Goal: Use online tool/utility: Utilize a website feature to perform a specific function

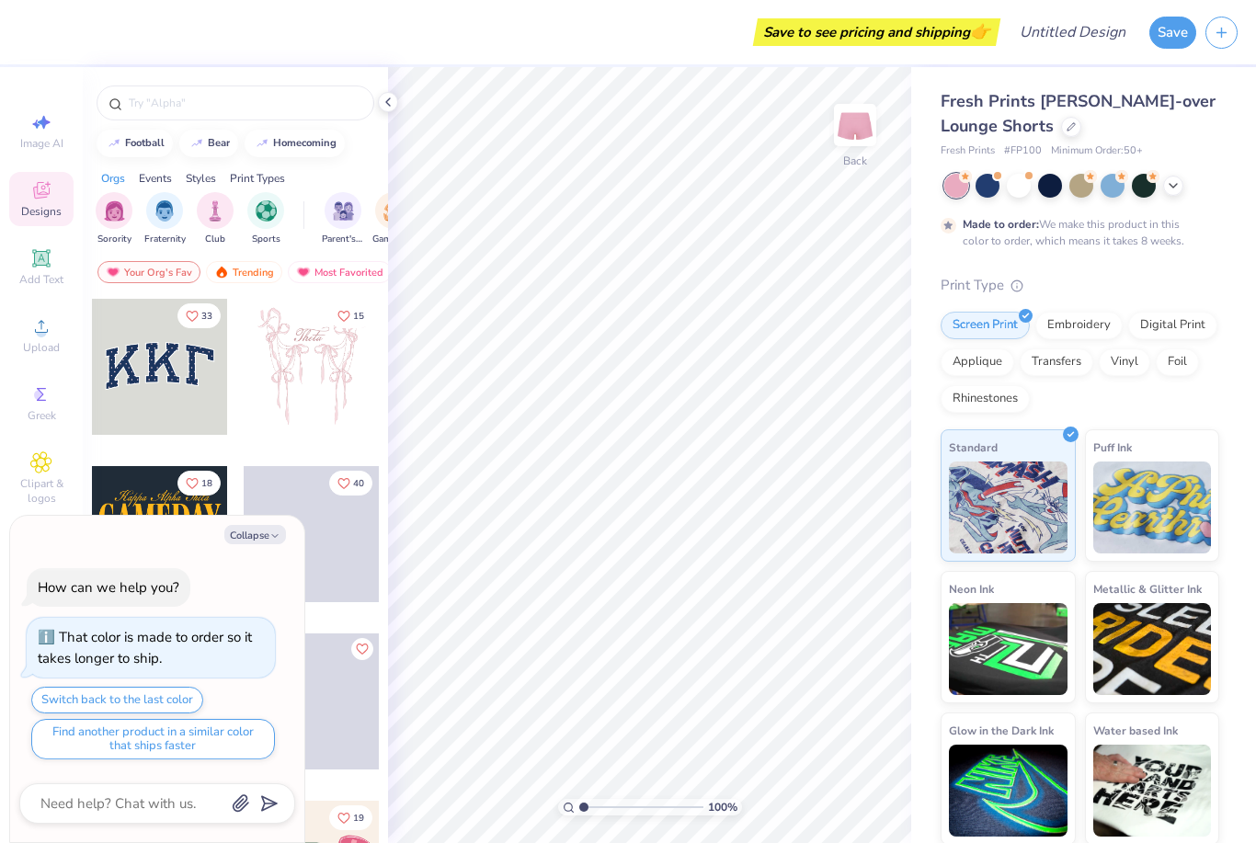
click at [272, 527] on button "Collapse" at bounding box center [255, 534] width 62 height 19
type textarea "x"
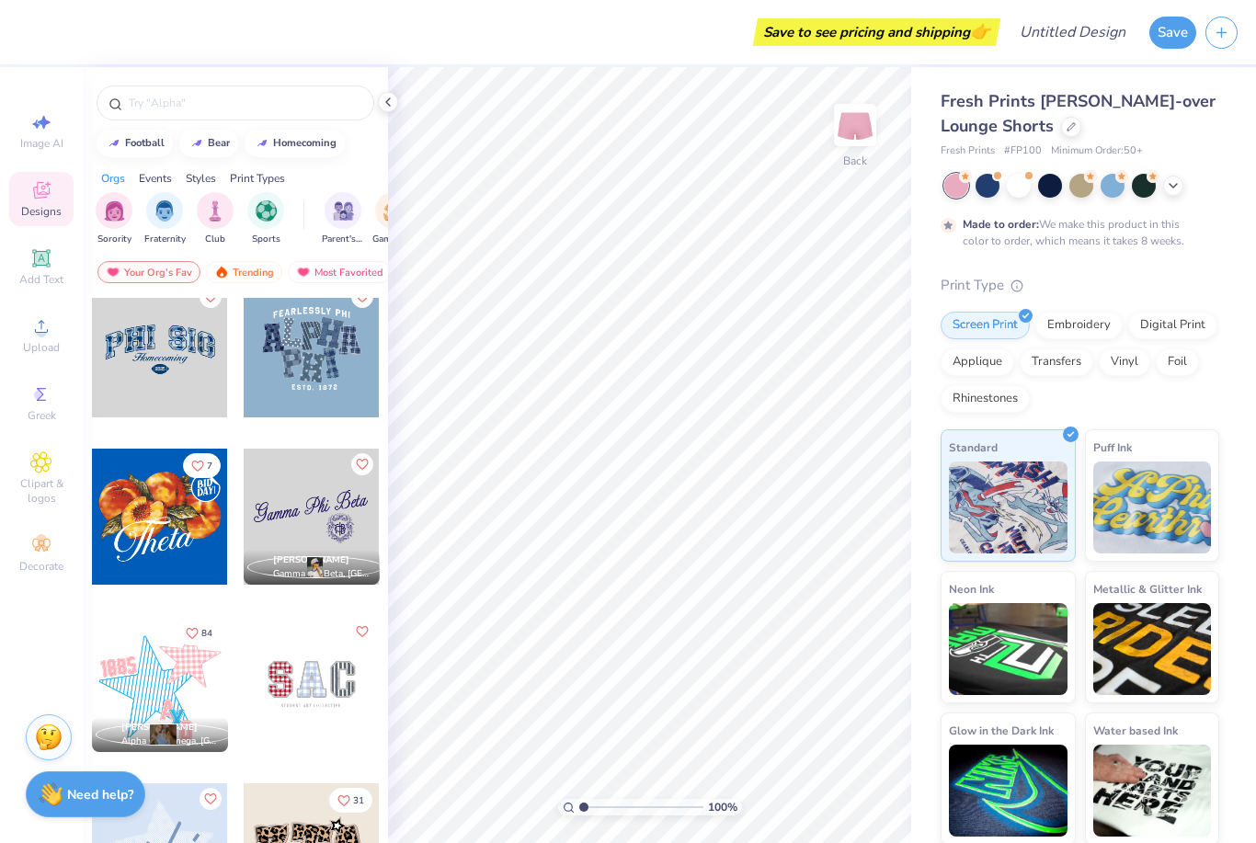
scroll to position [1032, 0]
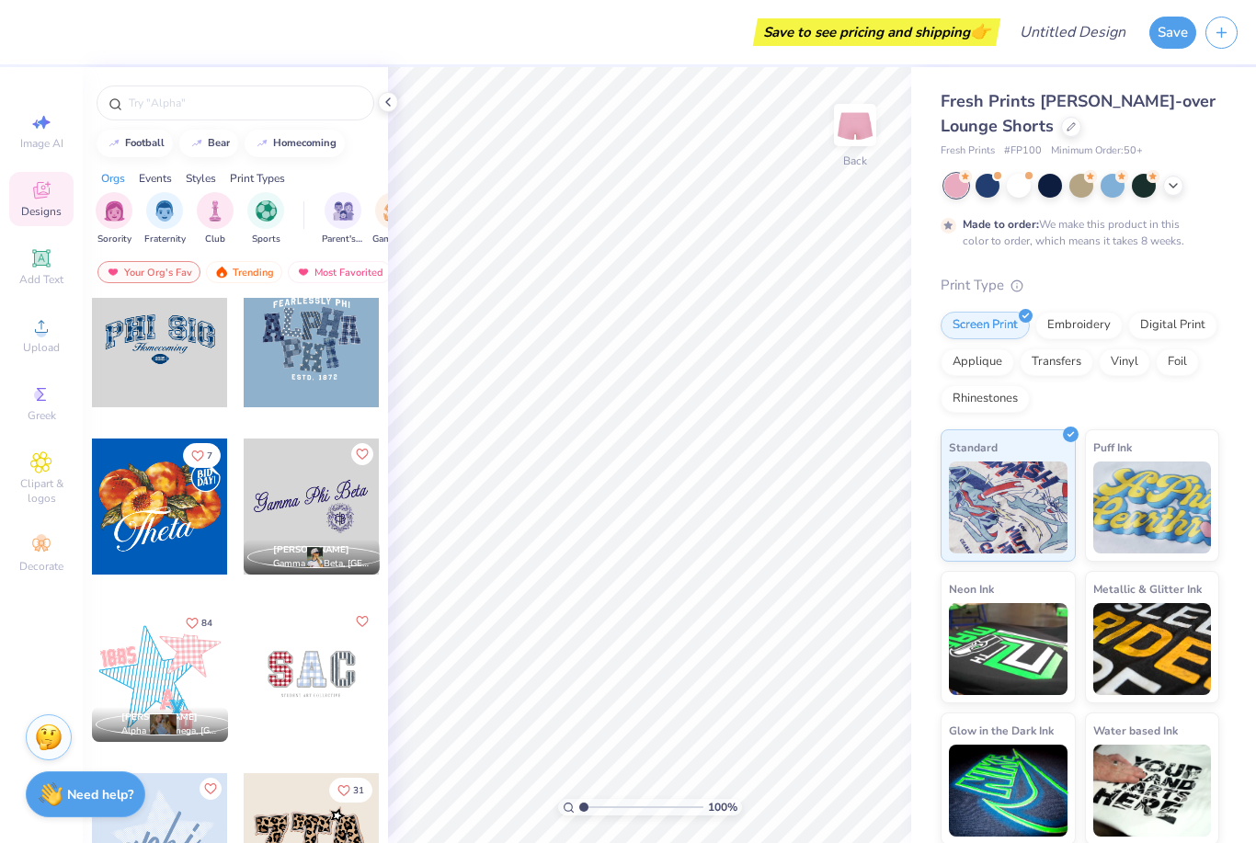
click at [120, 210] on img "filter for Sorority" at bounding box center [114, 211] width 21 height 21
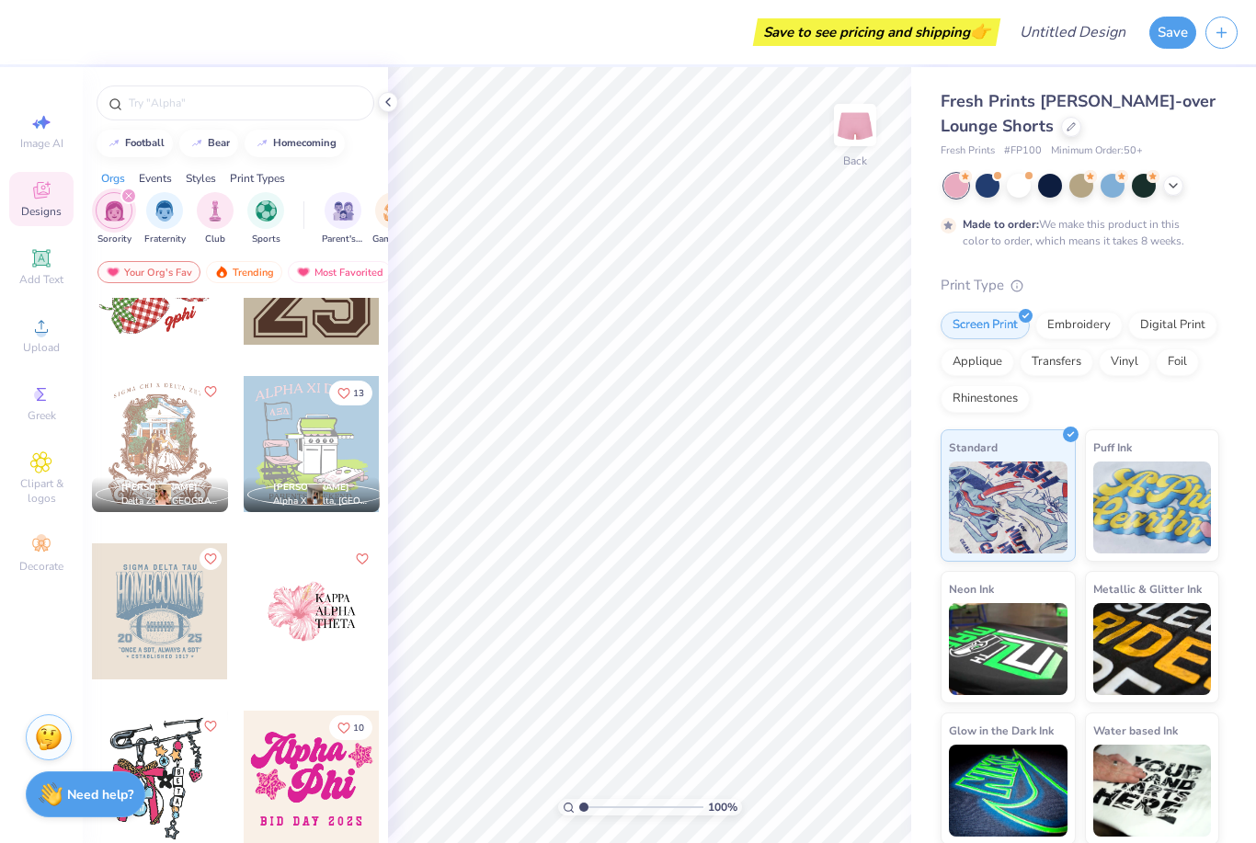
scroll to position [3110, 0]
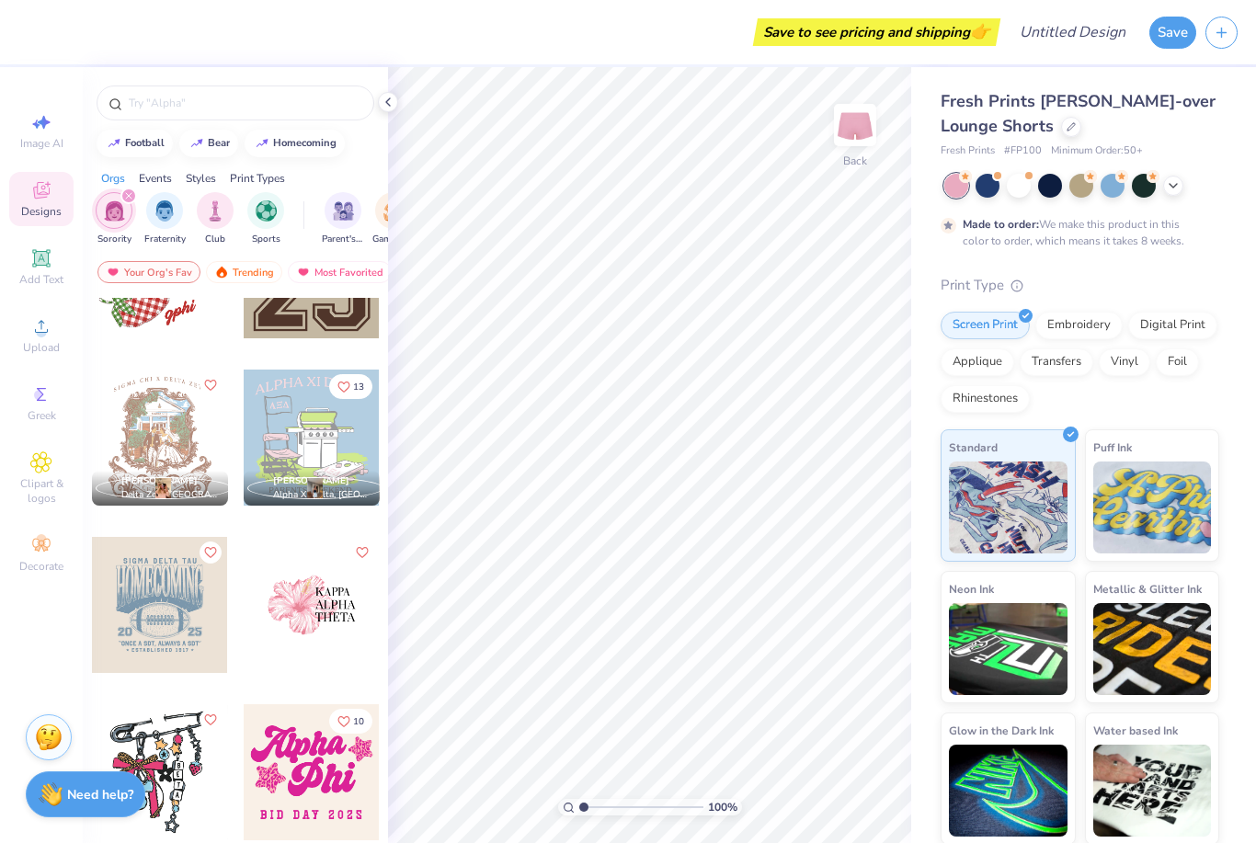
click at [330, 618] on div at bounding box center [312, 605] width 136 height 136
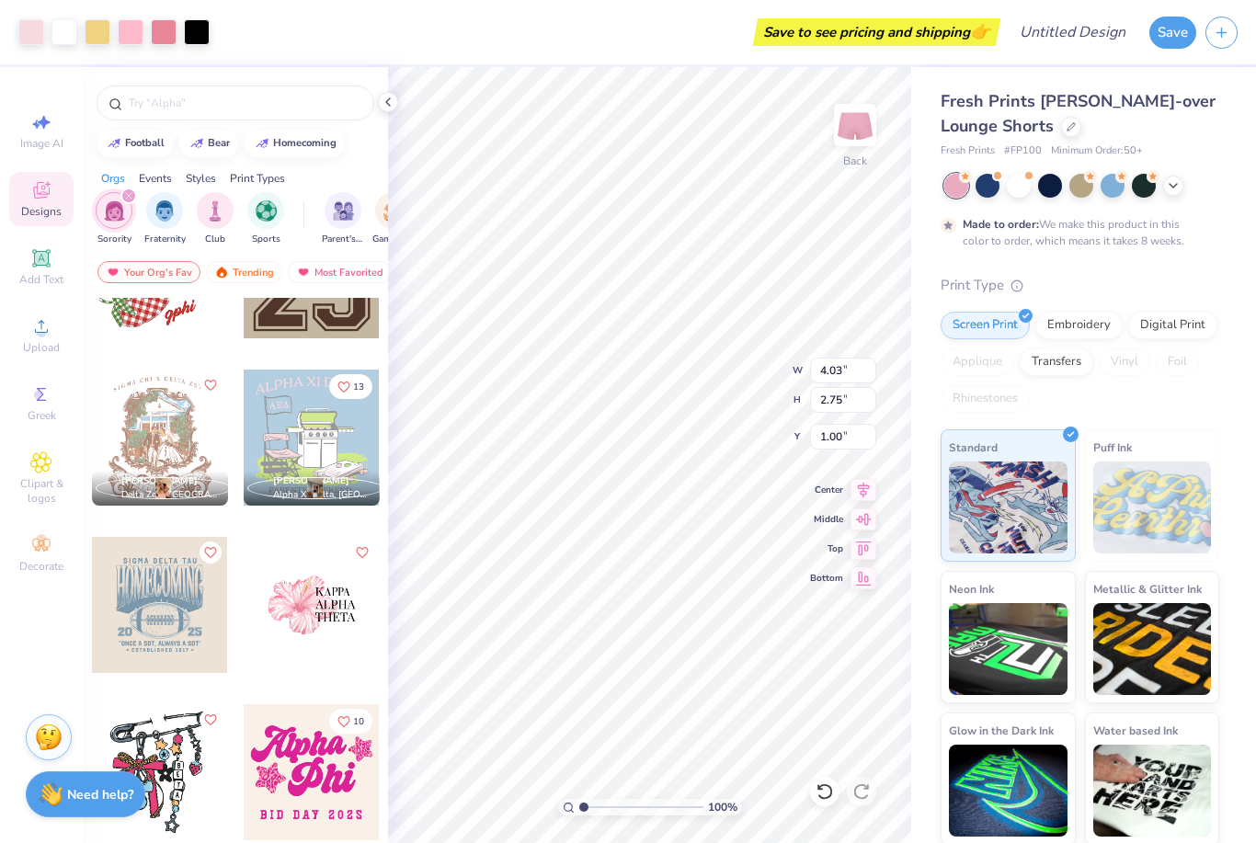
type input "1.00"
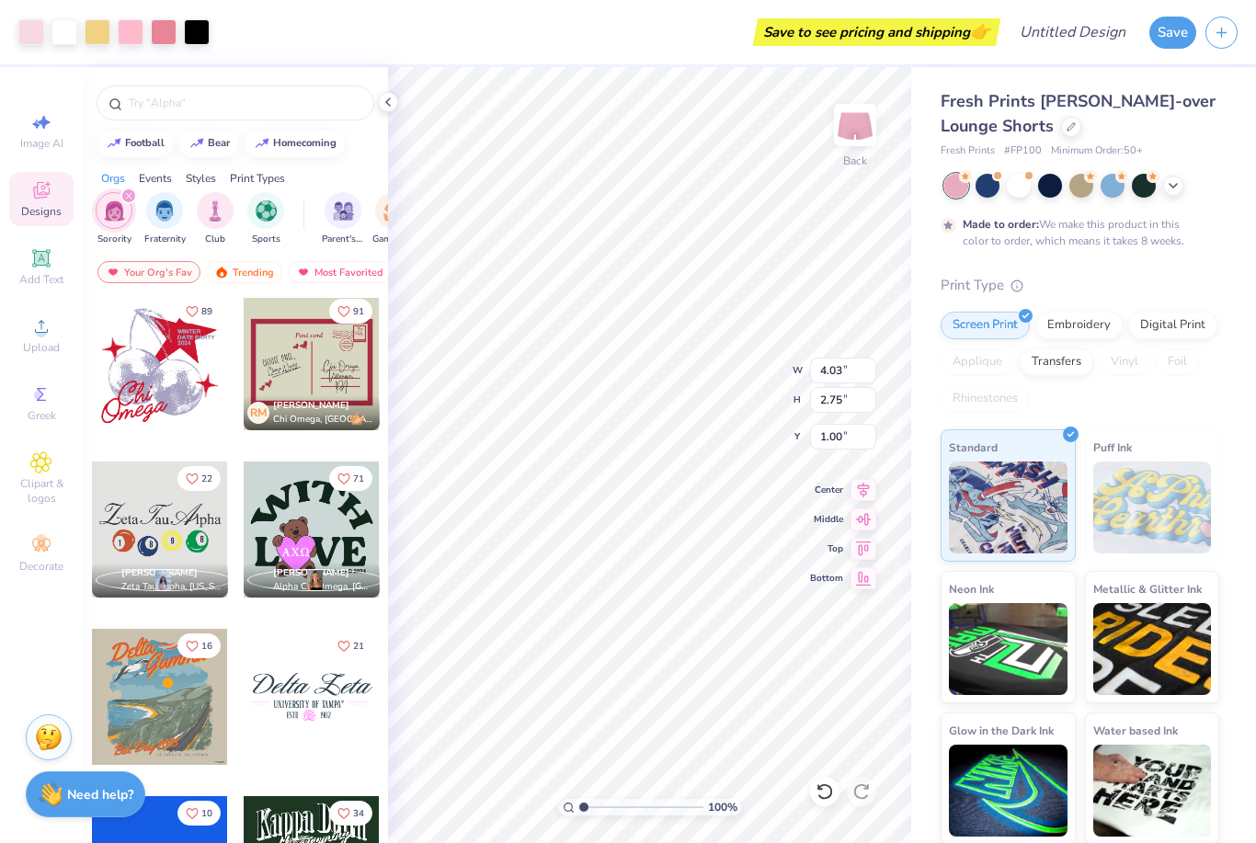
scroll to position [9554, 0]
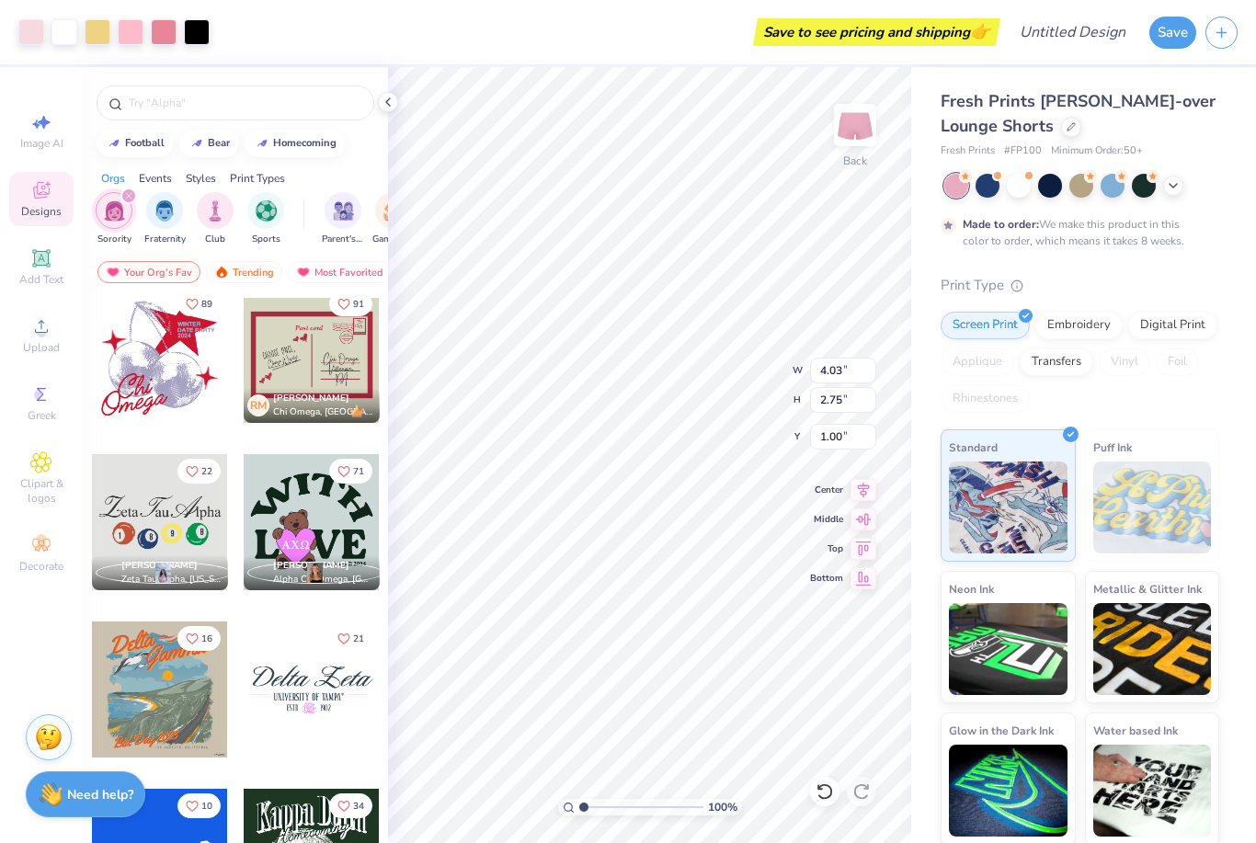
click at [160, 504] on div at bounding box center [160, 522] width 136 height 136
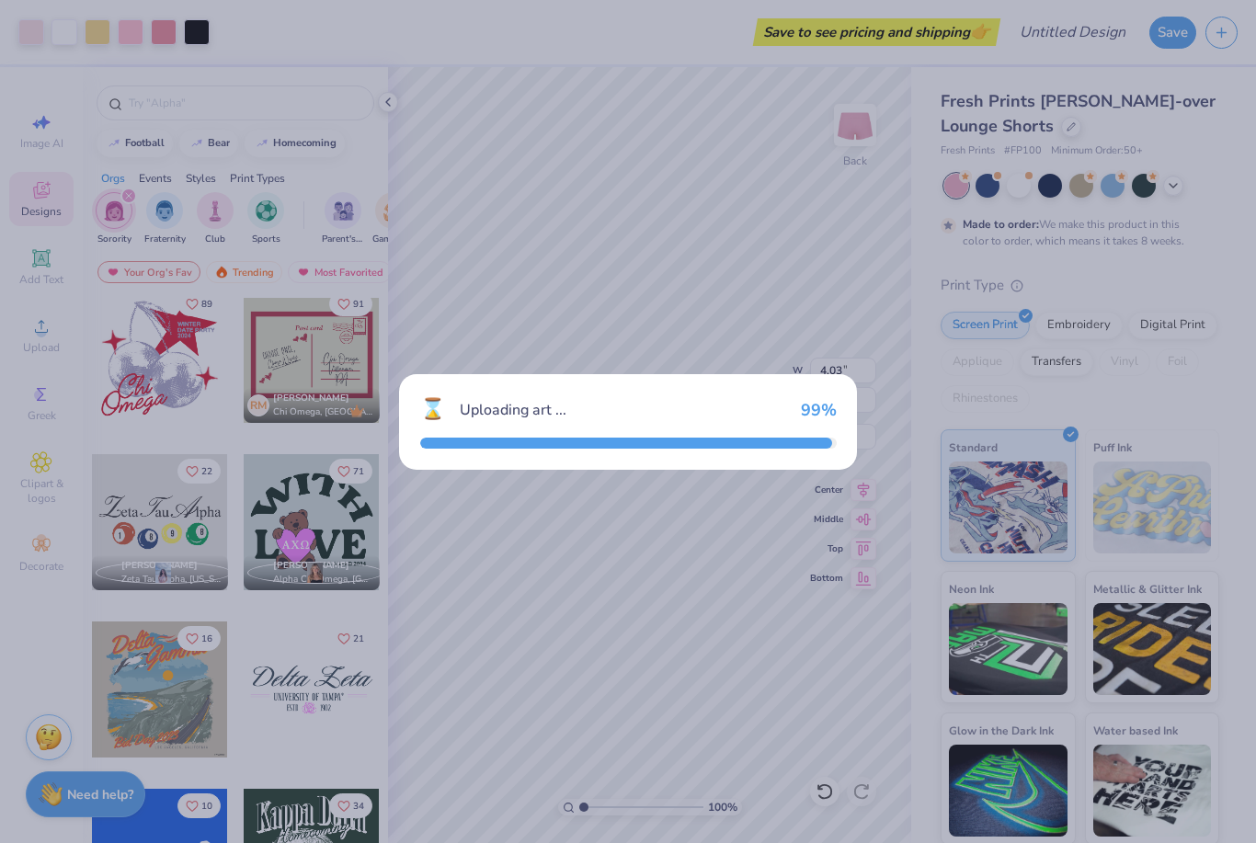
type input "5.49"
type input "2.42"
type input "2.54"
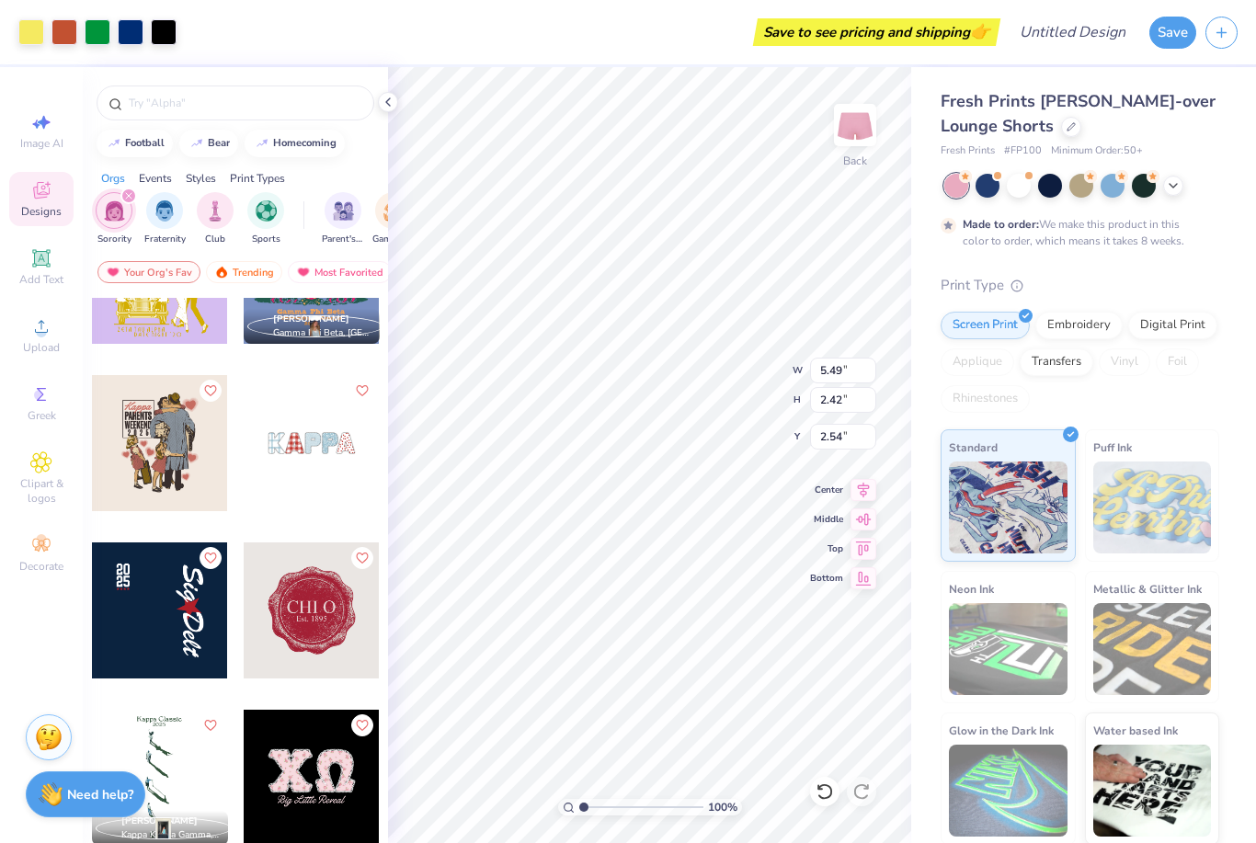
scroll to position [10300, 0]
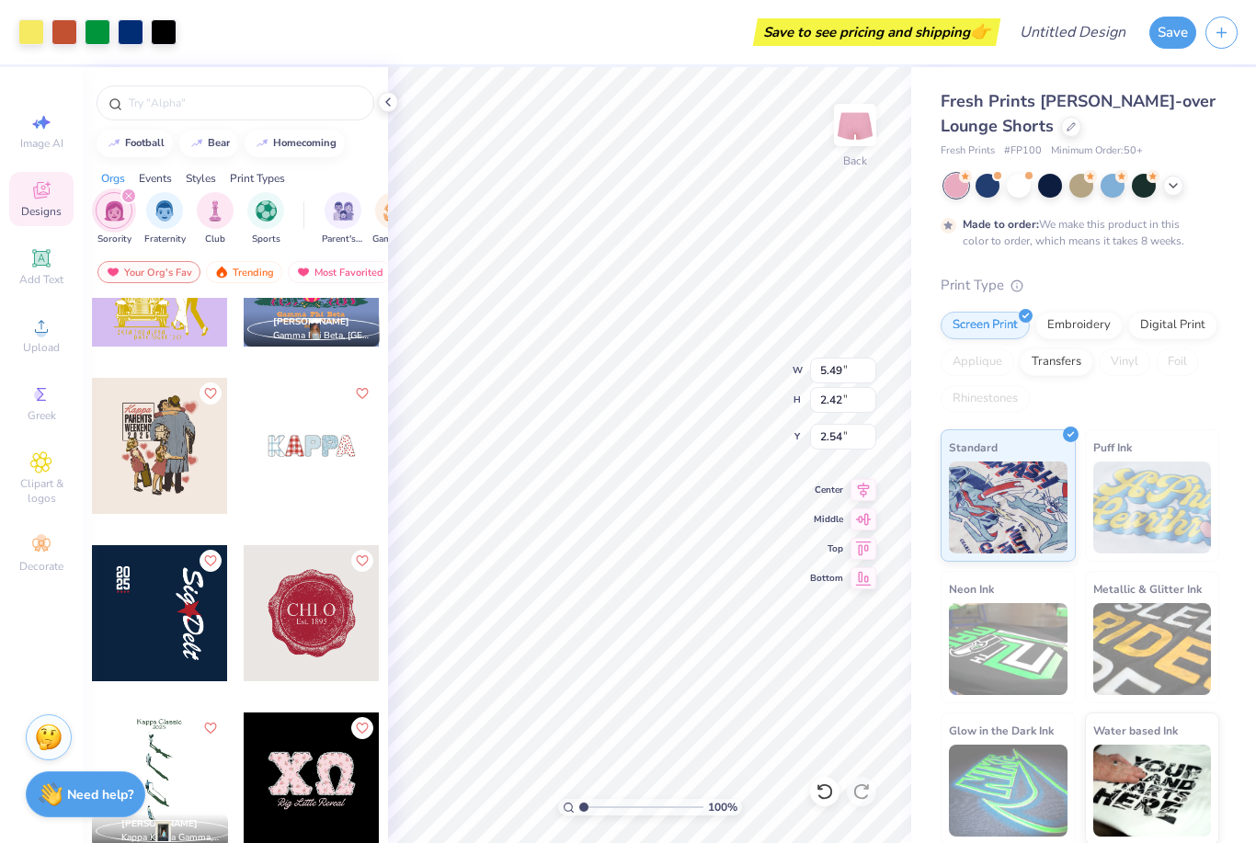
click at [326, 476] on div at bounding box center [312, 446] width 136 height 136
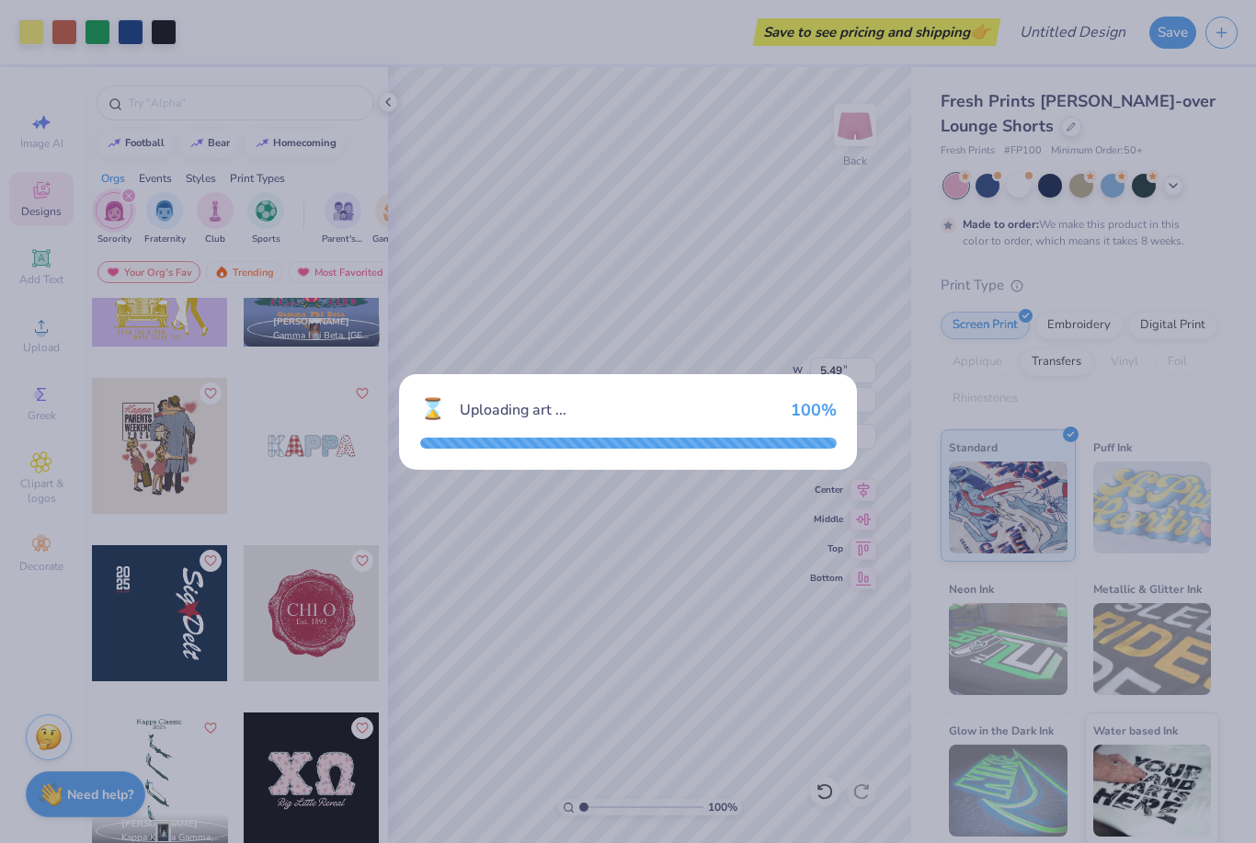
type textarea "x"
type input "4.48"
type input "1.12"
type input "3.19"
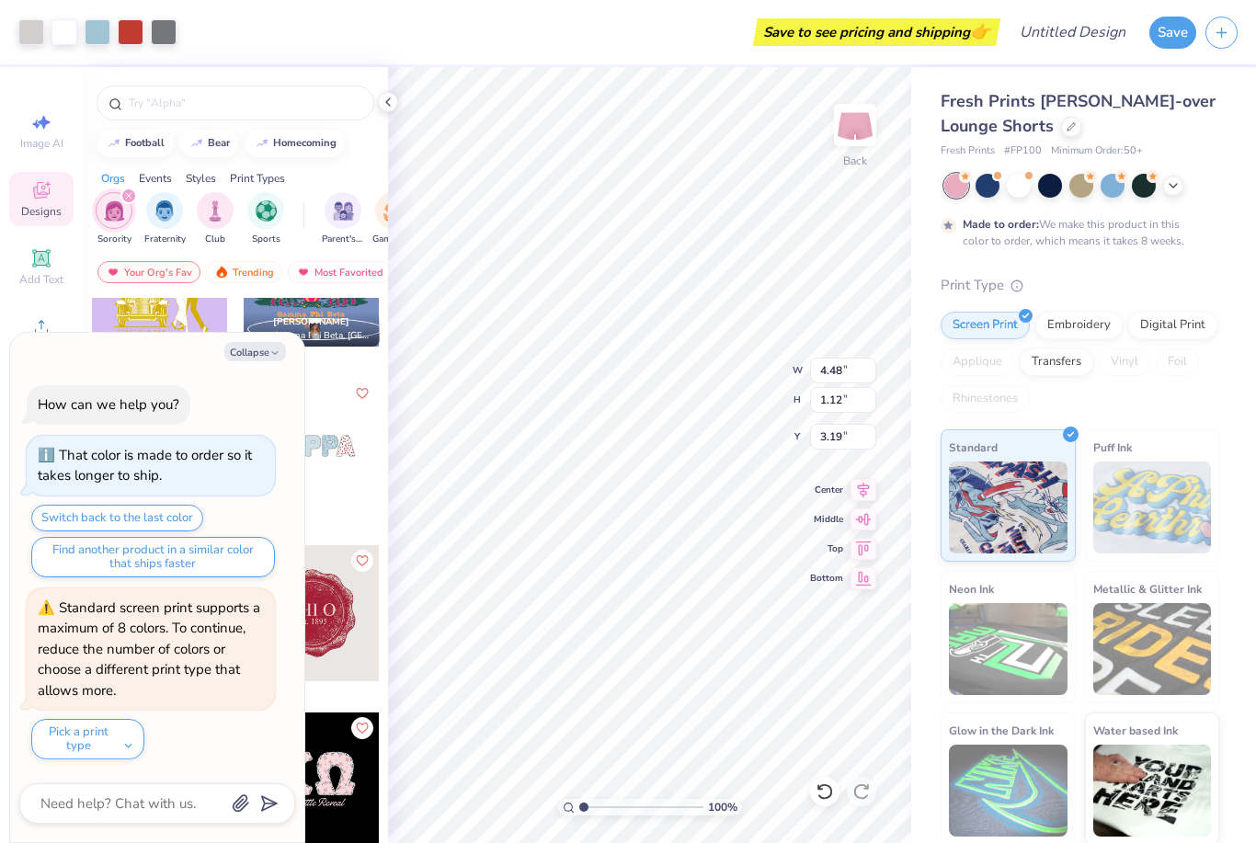
type textarea "x"
